Goal: Information Seeking & Learning: Learn about a topic

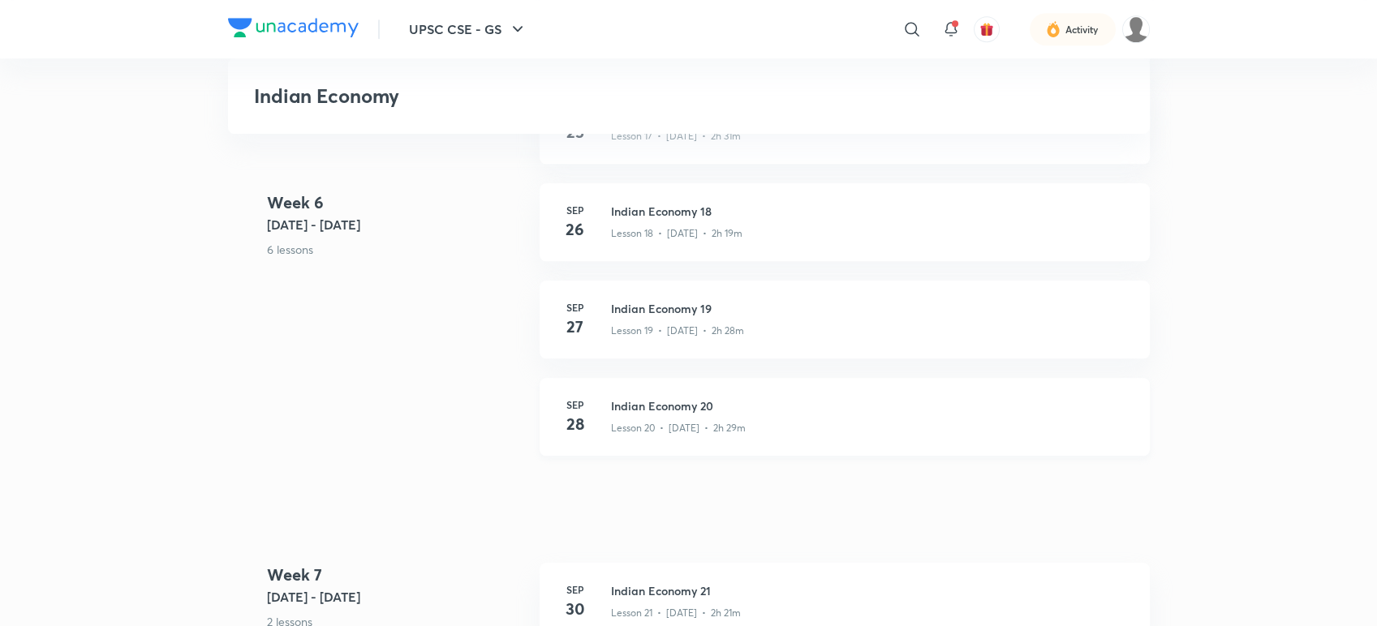
scroll to position [2704, 0]
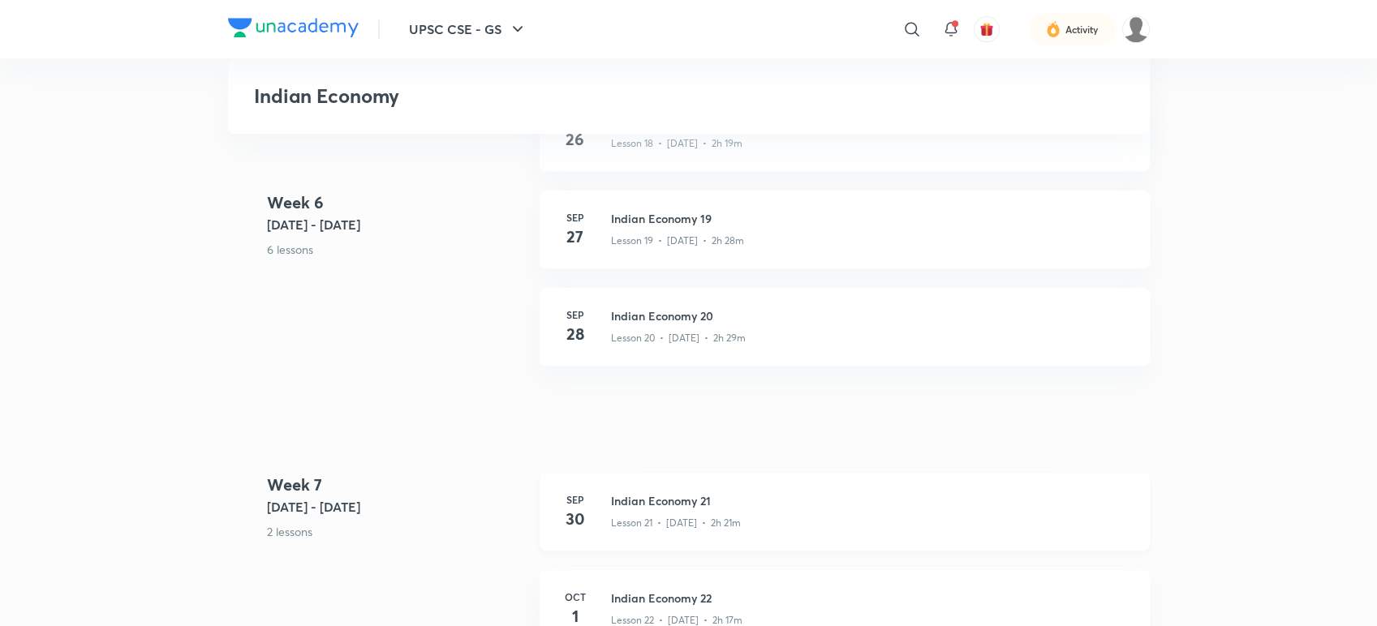
click at [701, 494] on h3 "Indian Economy 21" at bounding box center [870, 501] width 519 height 17
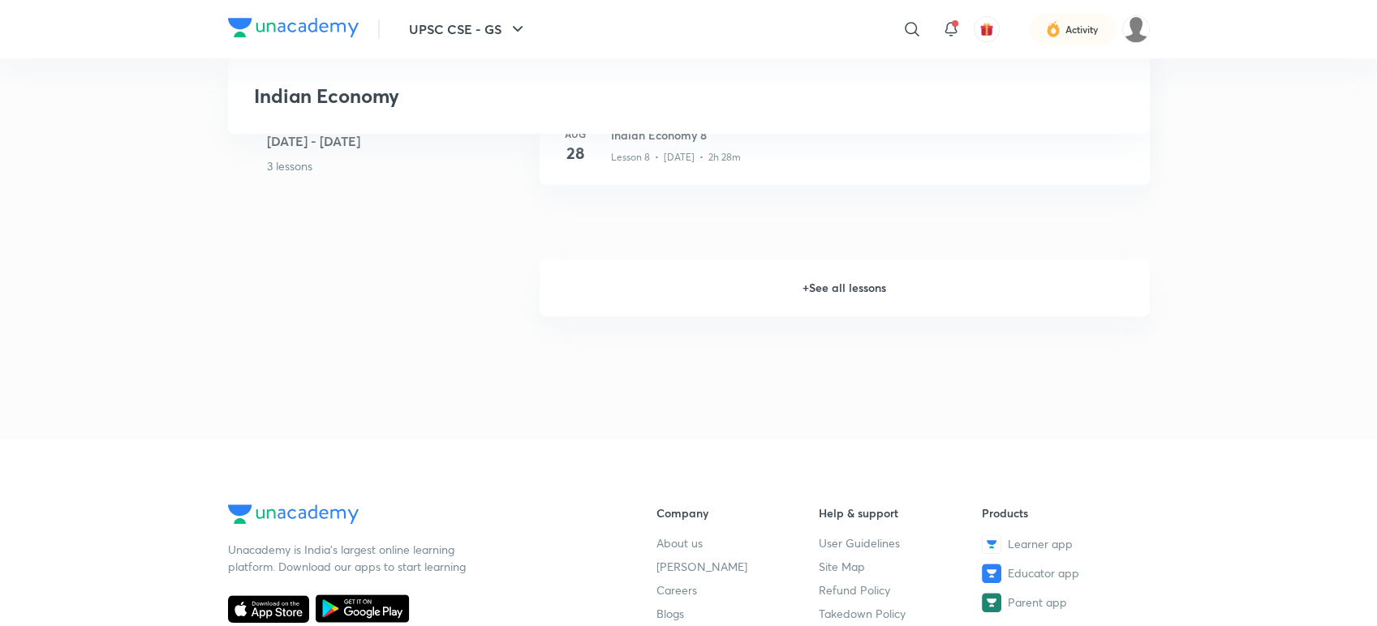
scroll to position [1318, 0]
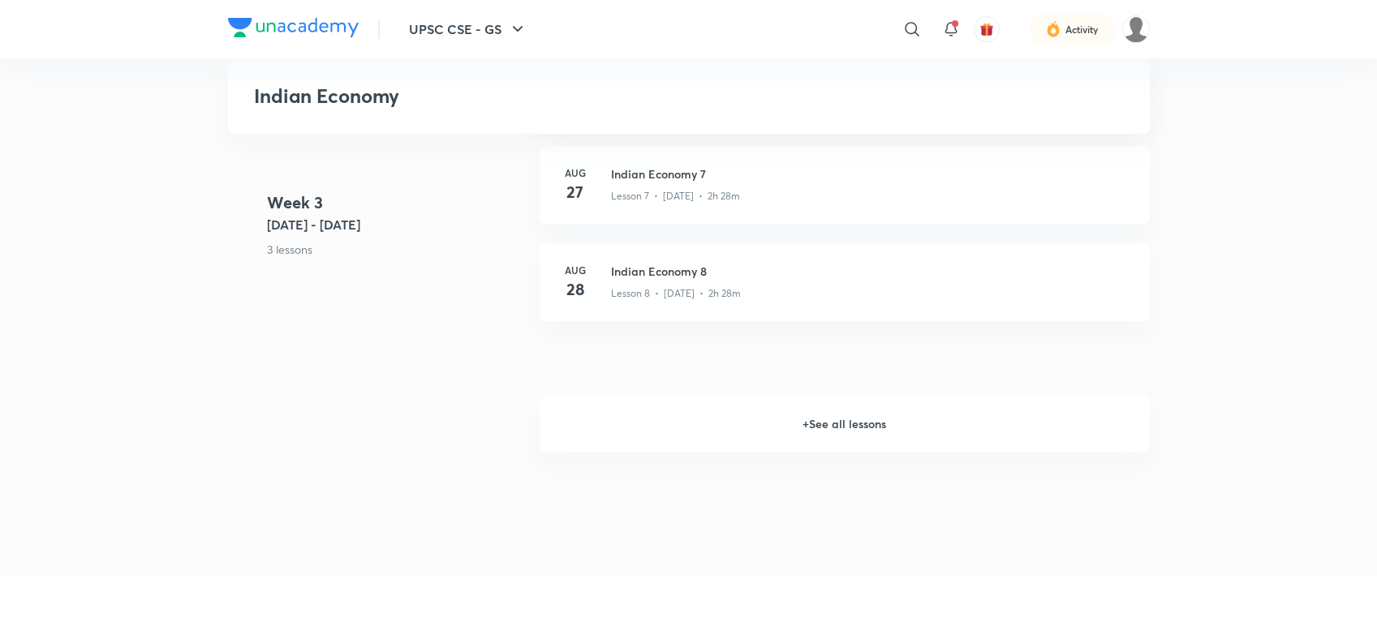
click at [699, 419] on h6 "+ See all lessons" at bounding box center [845, 424] width 610 height 57
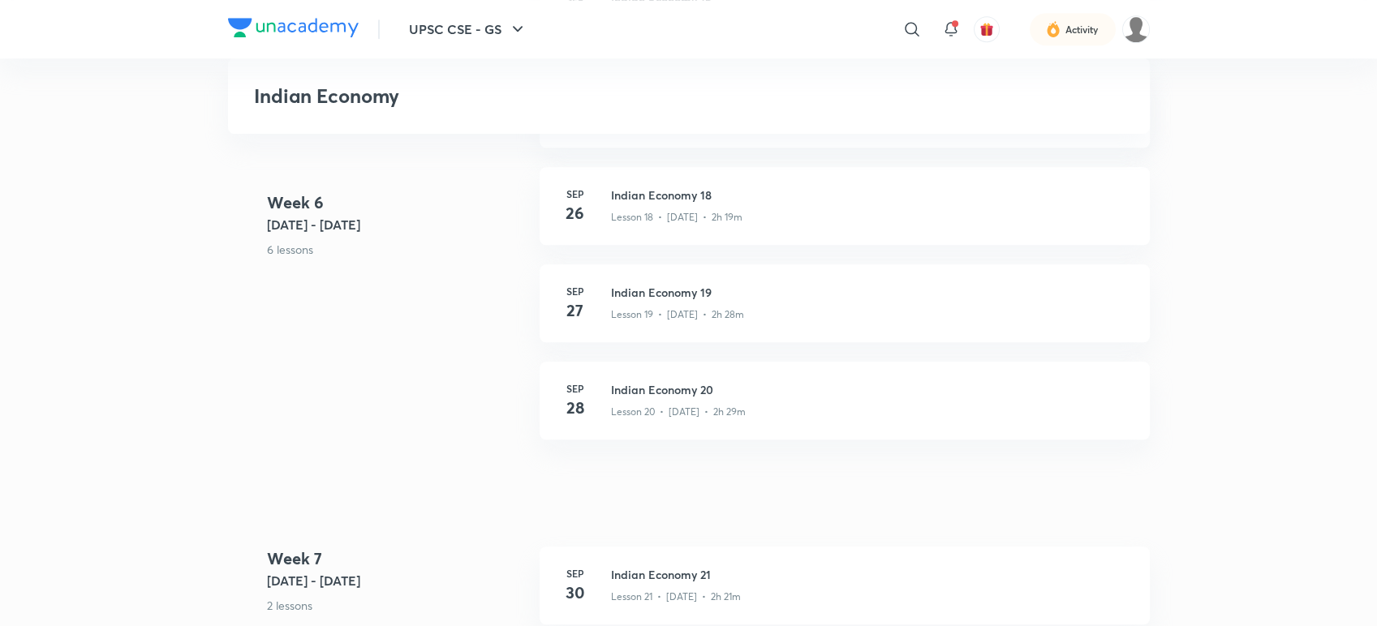
scroll to position [2760, 0]
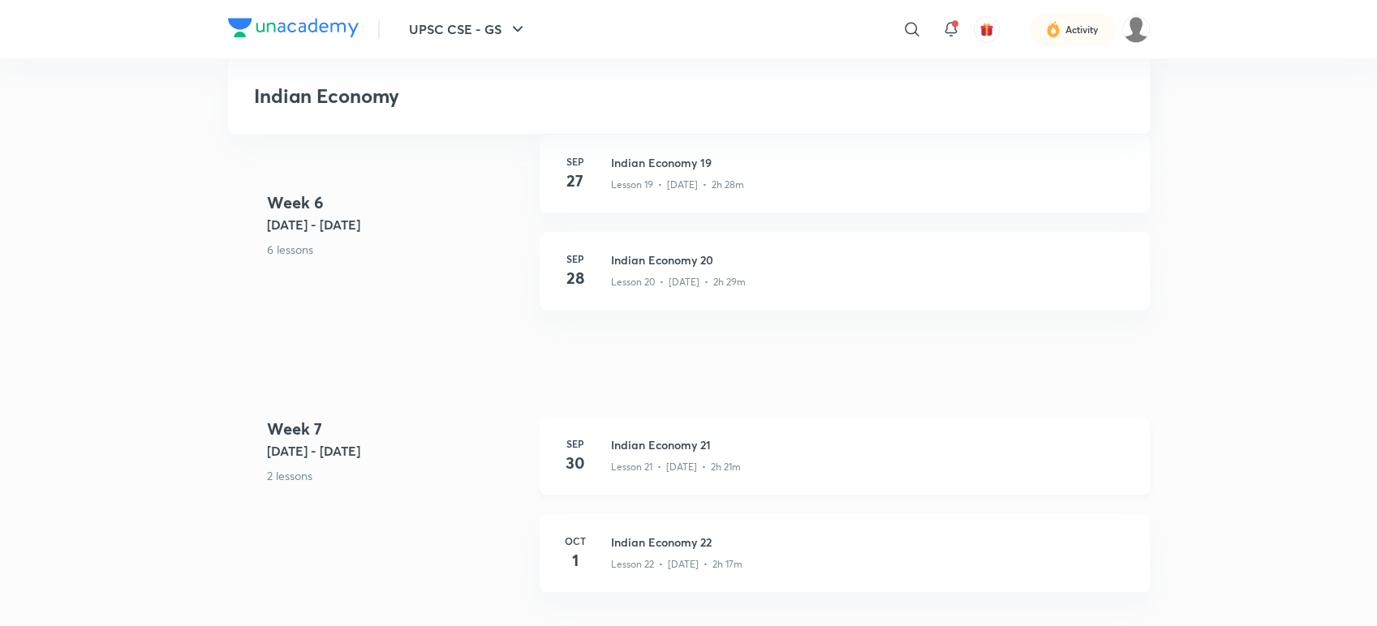
click at [779, 440] on h3 "Indian Economy 21" at bounding box center [870, 445] width 519 height 17
click at [628, 468] on p "Lesson 21 • [DATE] • 2h 21m" at bounding box center [676, 467] width 130 height 15
